Goal: Information Seeking & Learning: Learn about a topic

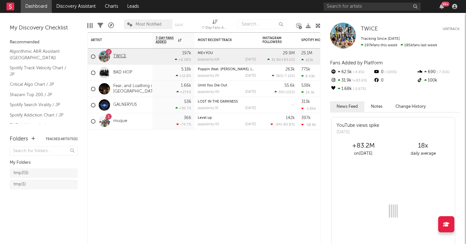
click at [117, 56] on link "TWICE" at bounding box center [119, 57] width 13 height 6
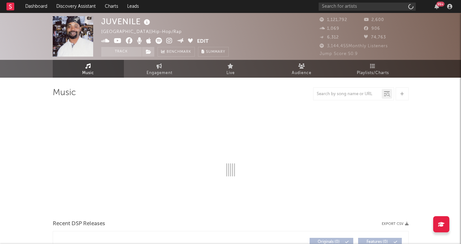
select select "6m"
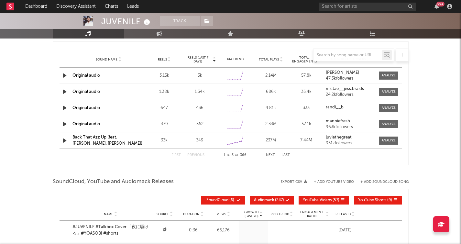
scroll to position [747, 0]
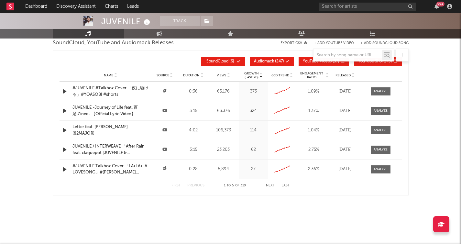
click at [62, 93] on icon "button" at bounding box center [64, 91] width 7 height 8
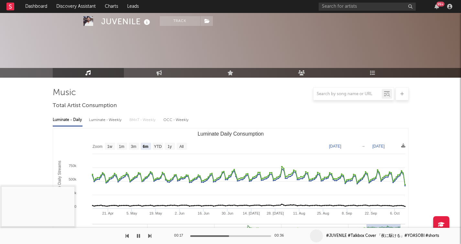
scroll to position [199, 0]
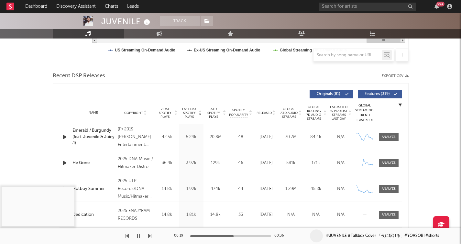
click at [62, 138] on icon "button" at bounding box center [64, 137] width 7 height 8
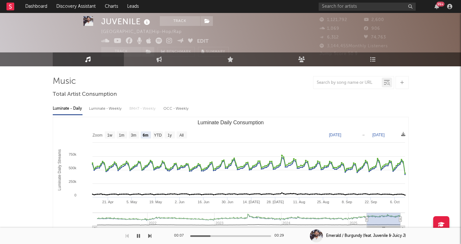
scroll to position [0, 0]
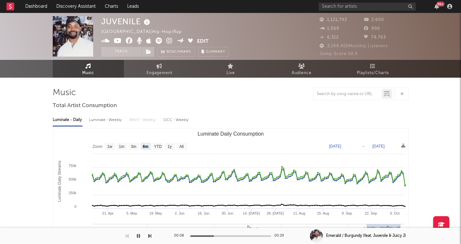
click at [116, 41] on icon at bounding box center [118, 41] width 8 height 6
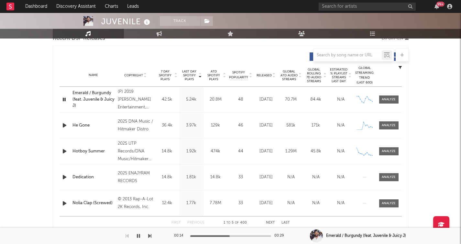
scroll to position [257, 0]
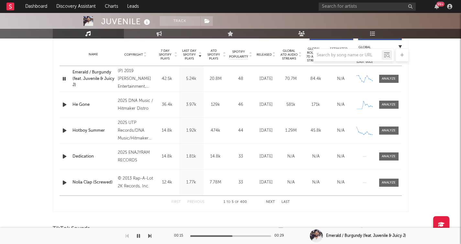
click at [63, 75] on icon "button" at bounding box center [64, 79] width 6 height 8
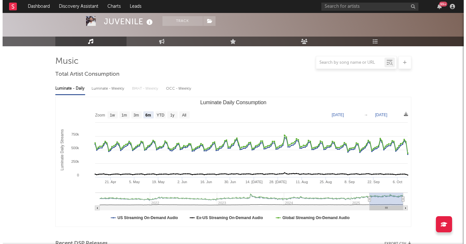
scroll to position [0, 0]
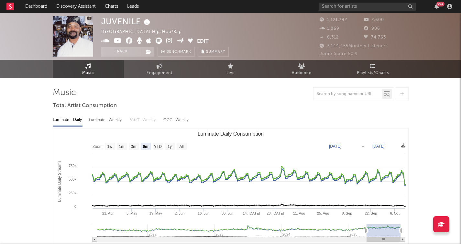
click at [158, 42] on icon at bounding box center [159, 41] width 6 height 6
